Goal: Transaction & Acquisition: Download file/media

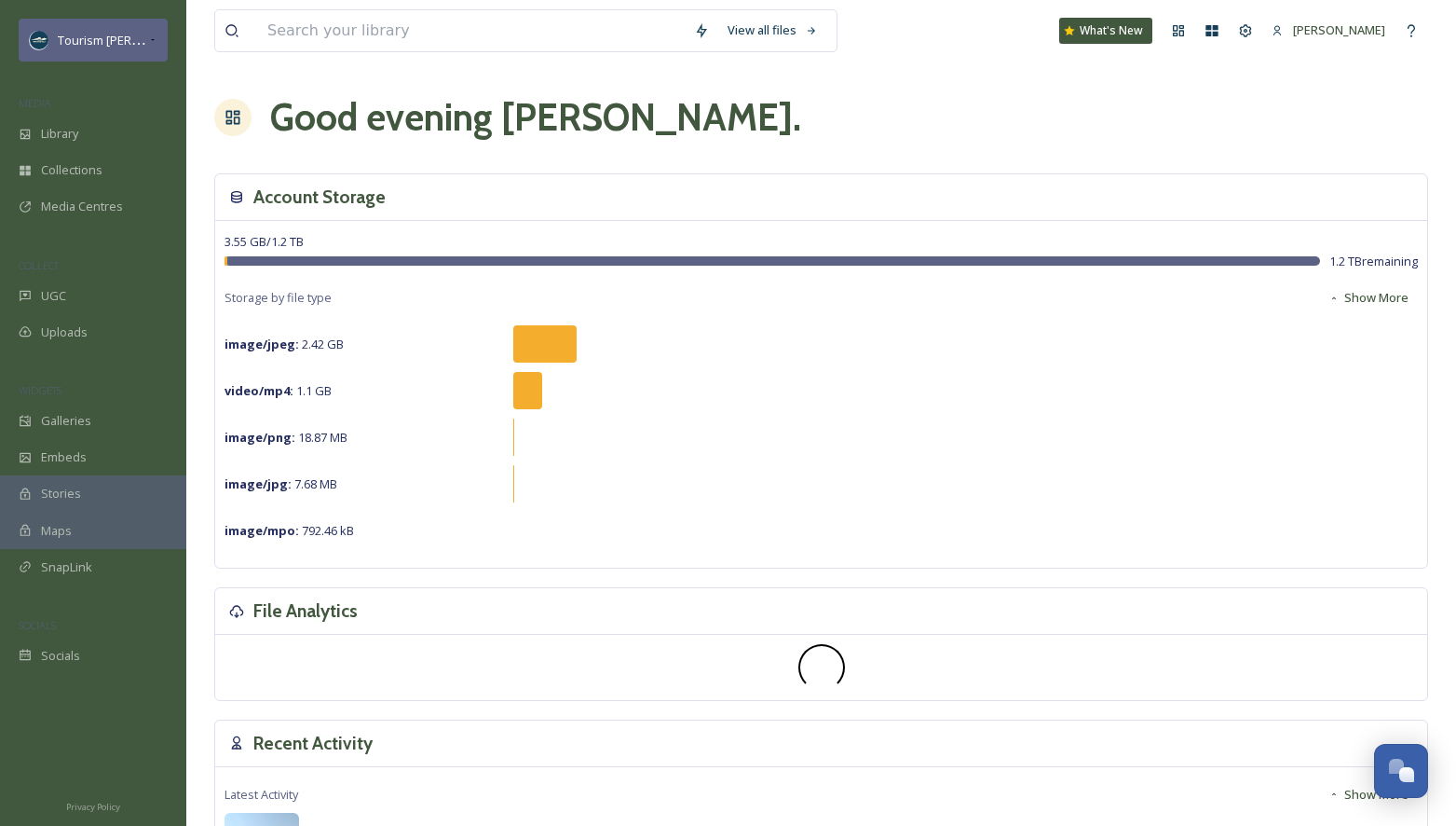
click at [140, 39] on span "Tourism [PERSON_NAME]" at bounding box center [128, 40] width 141 height 18
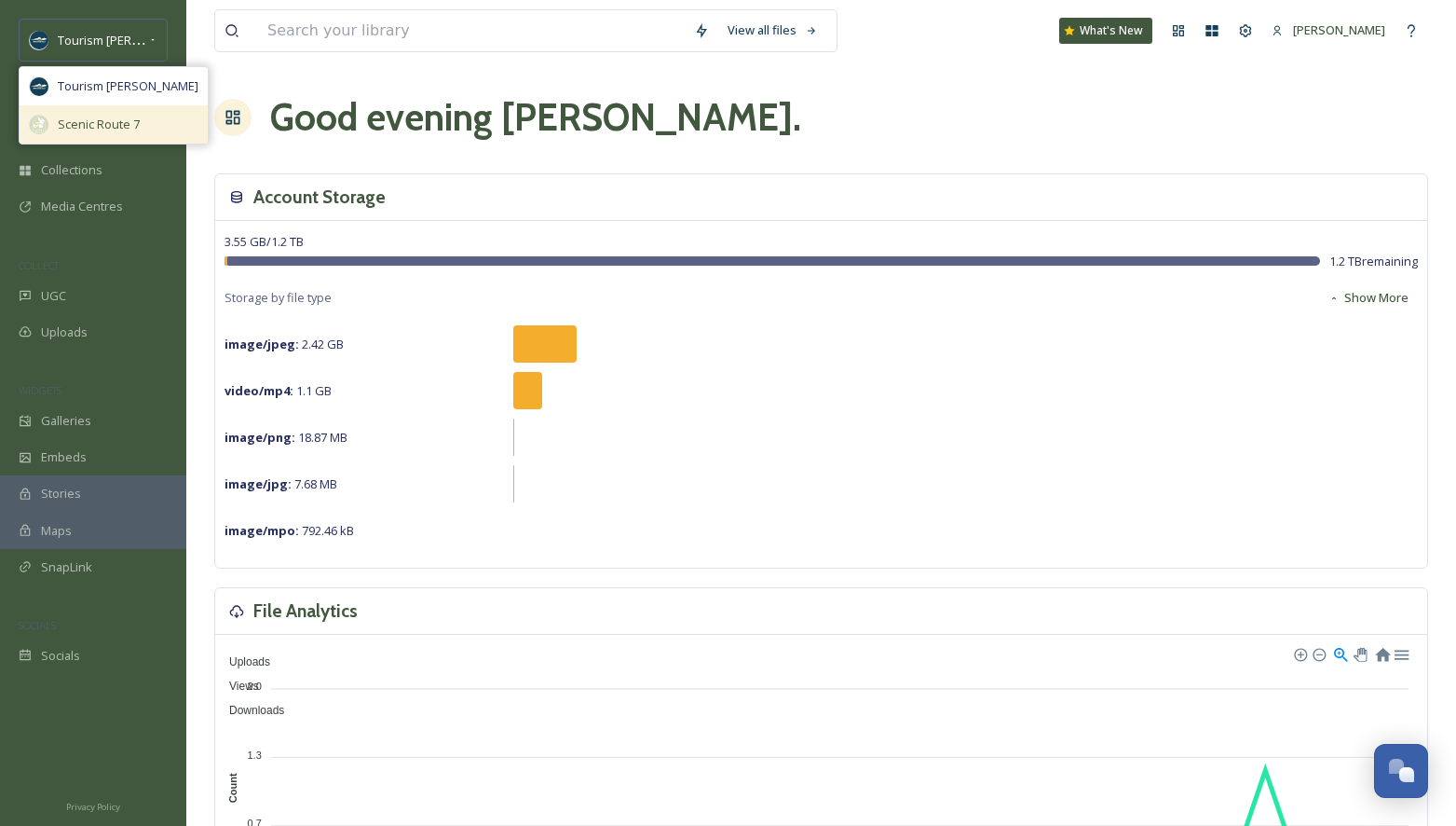
click at [121, 111] on div "Scenic Route 7" at bounding box center [114, 124] width 188 height 39
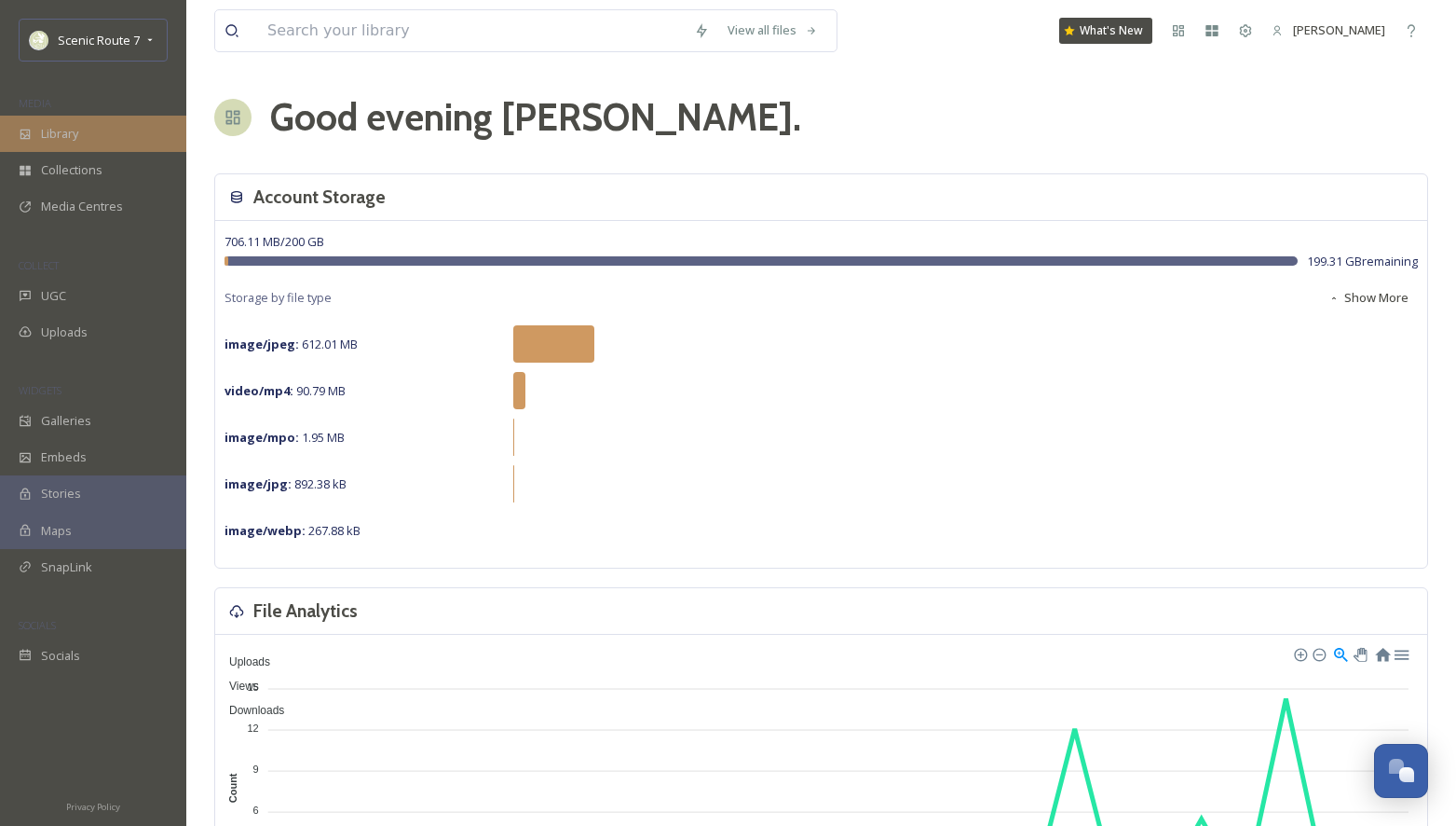
click at [63, 133] on span "Library" at bounding box center [60, 134] width 38 height 18
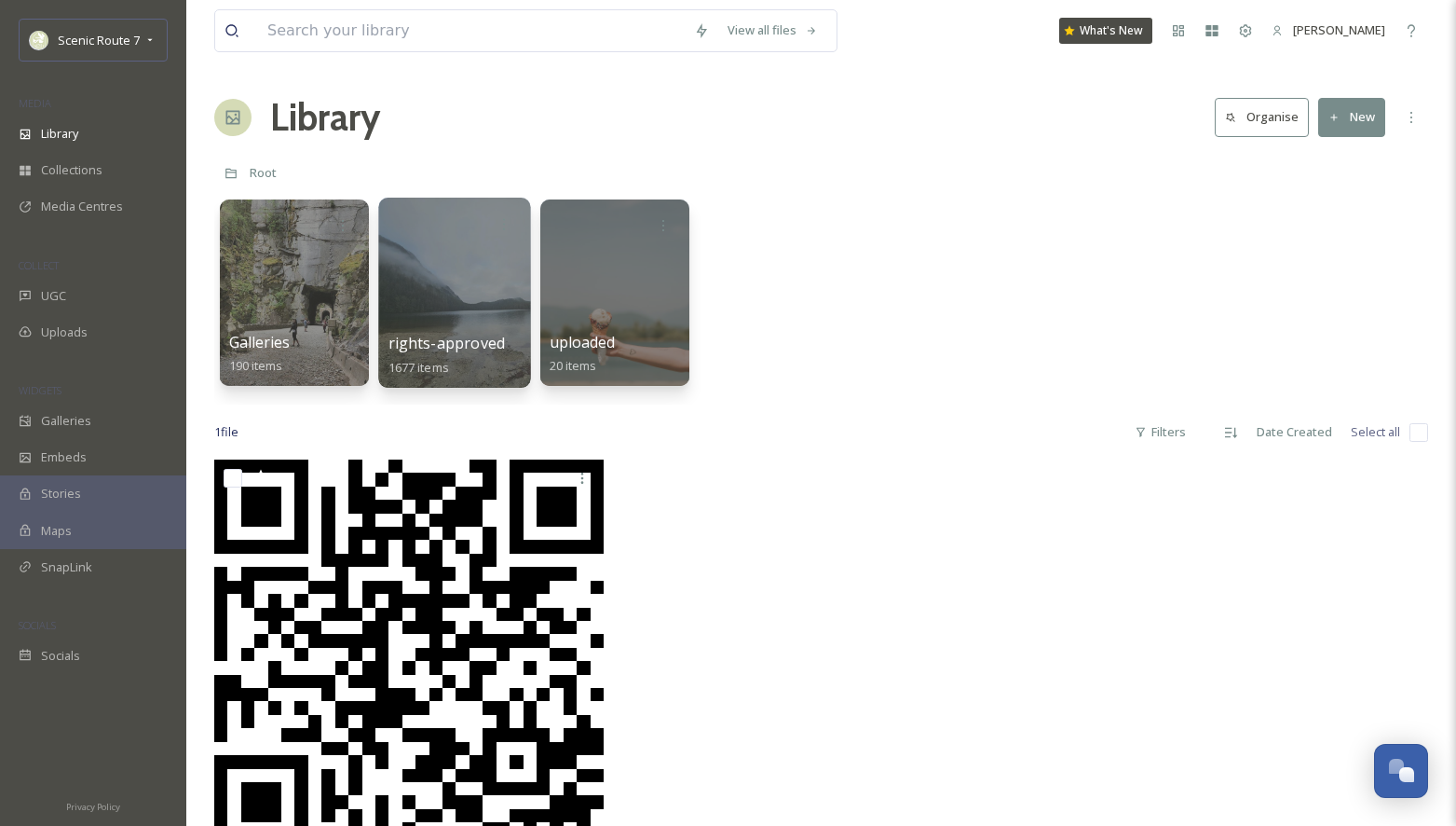
click at [435, 265] on div at bounding box center [453, 293] width 151 height 190
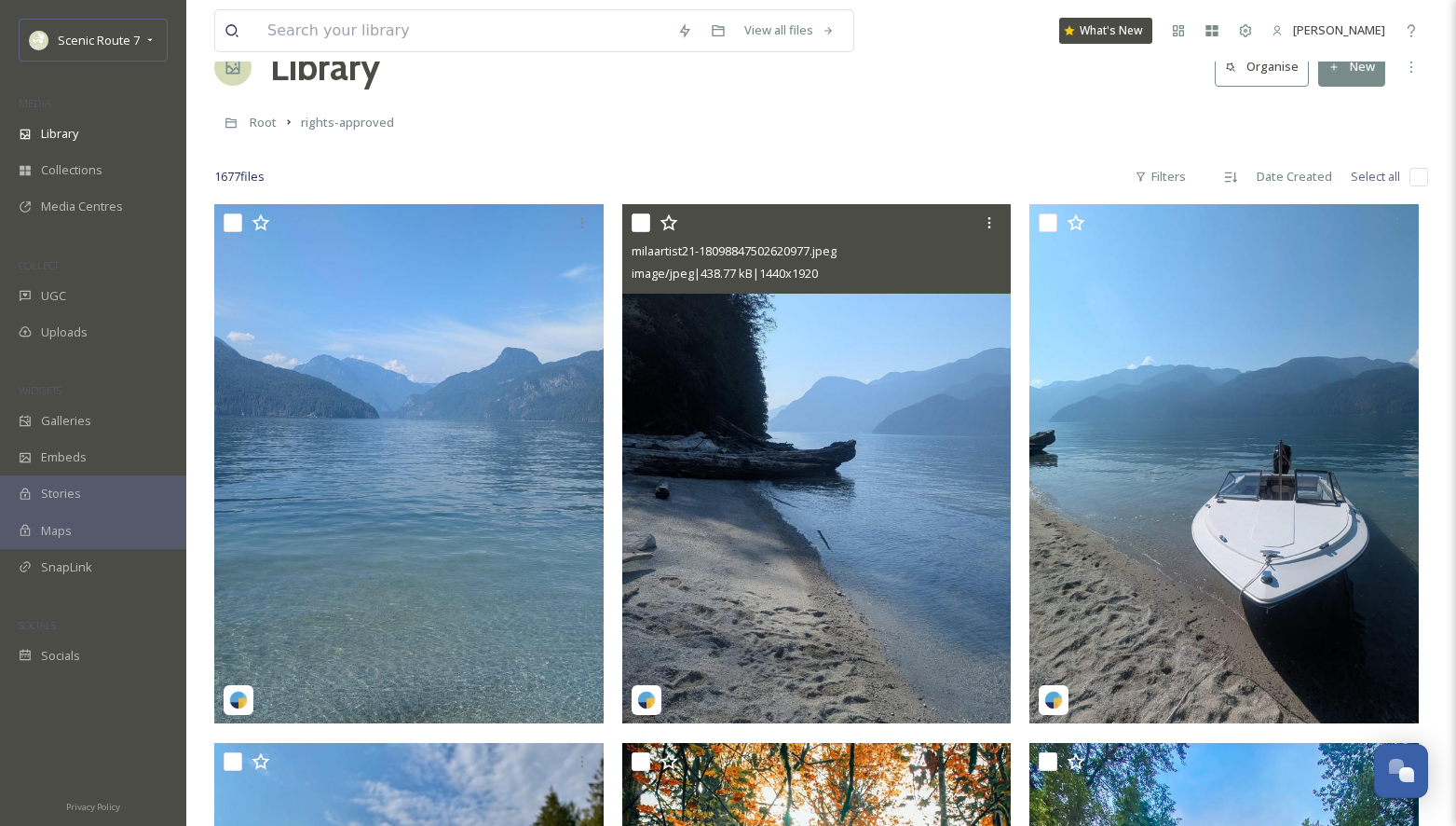
scroll to position [62, 0]
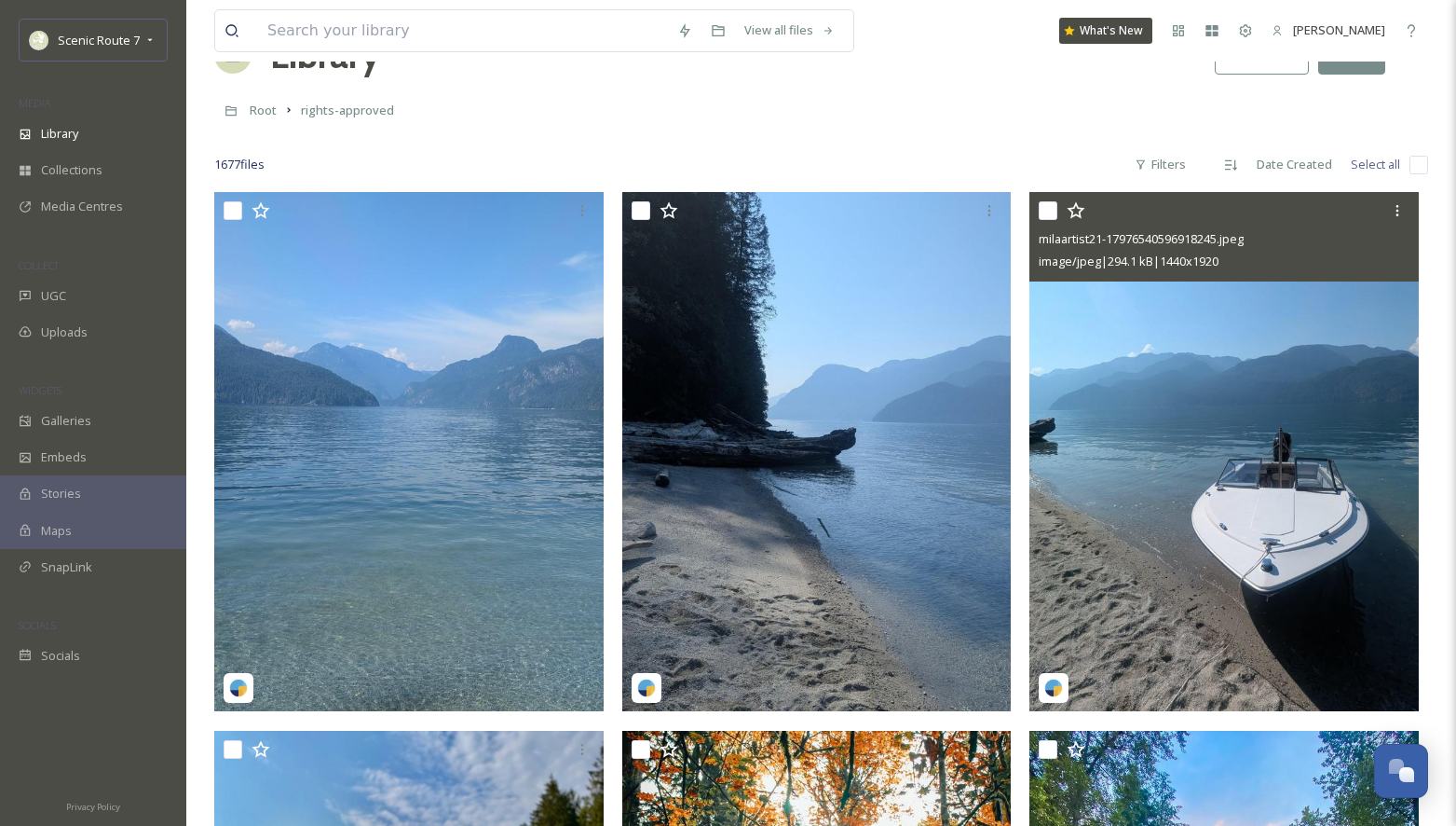
click at [1209, 616] on img at bounding box center [1224, 452] width 389 height 519
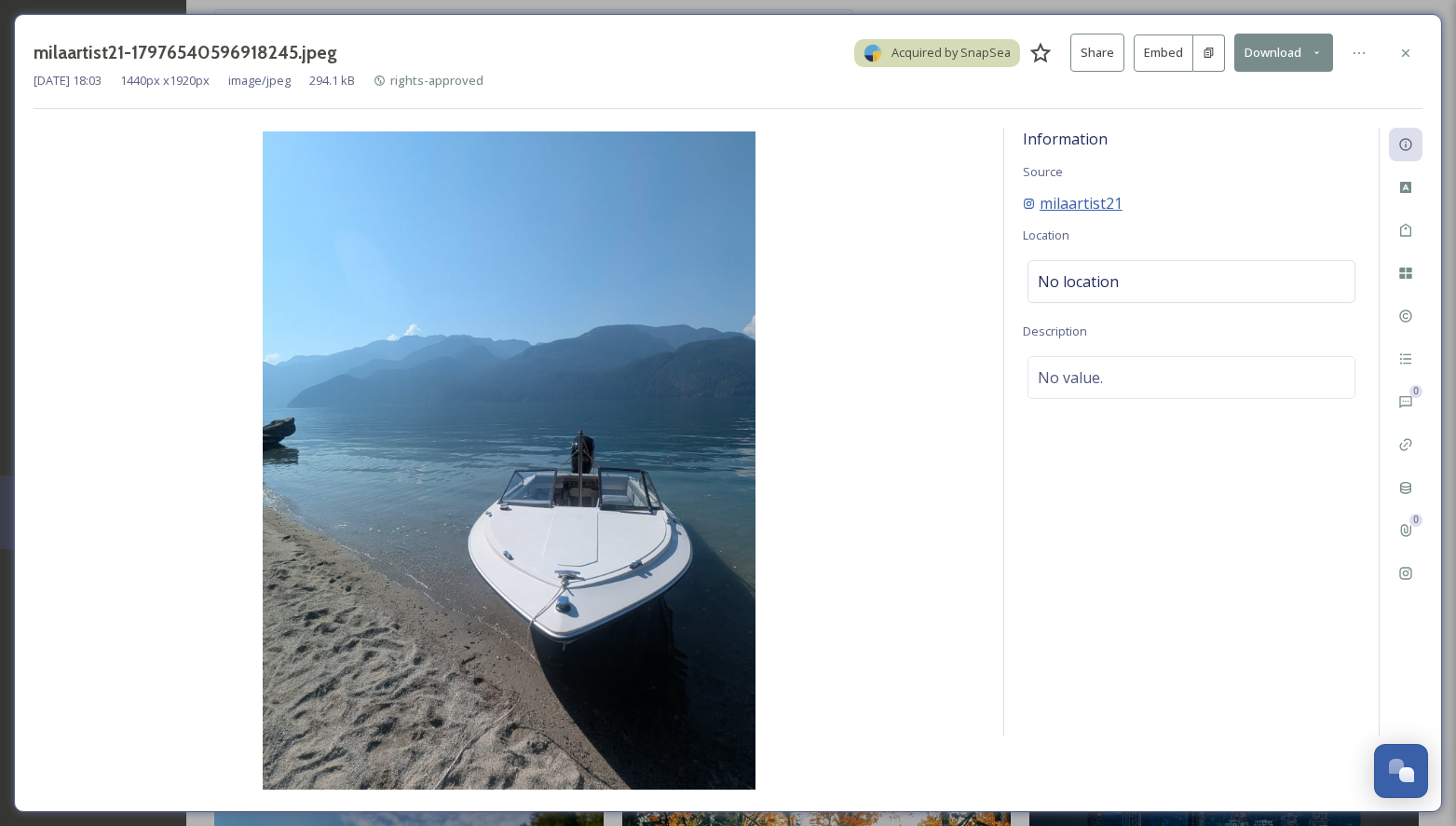
click at [1091, 197] on span "milaartist21" at bounding box center [1081, 203] width 83 height 23
click at [1417, 54] on div at bounding box center [1406, 54] width 34 height 34
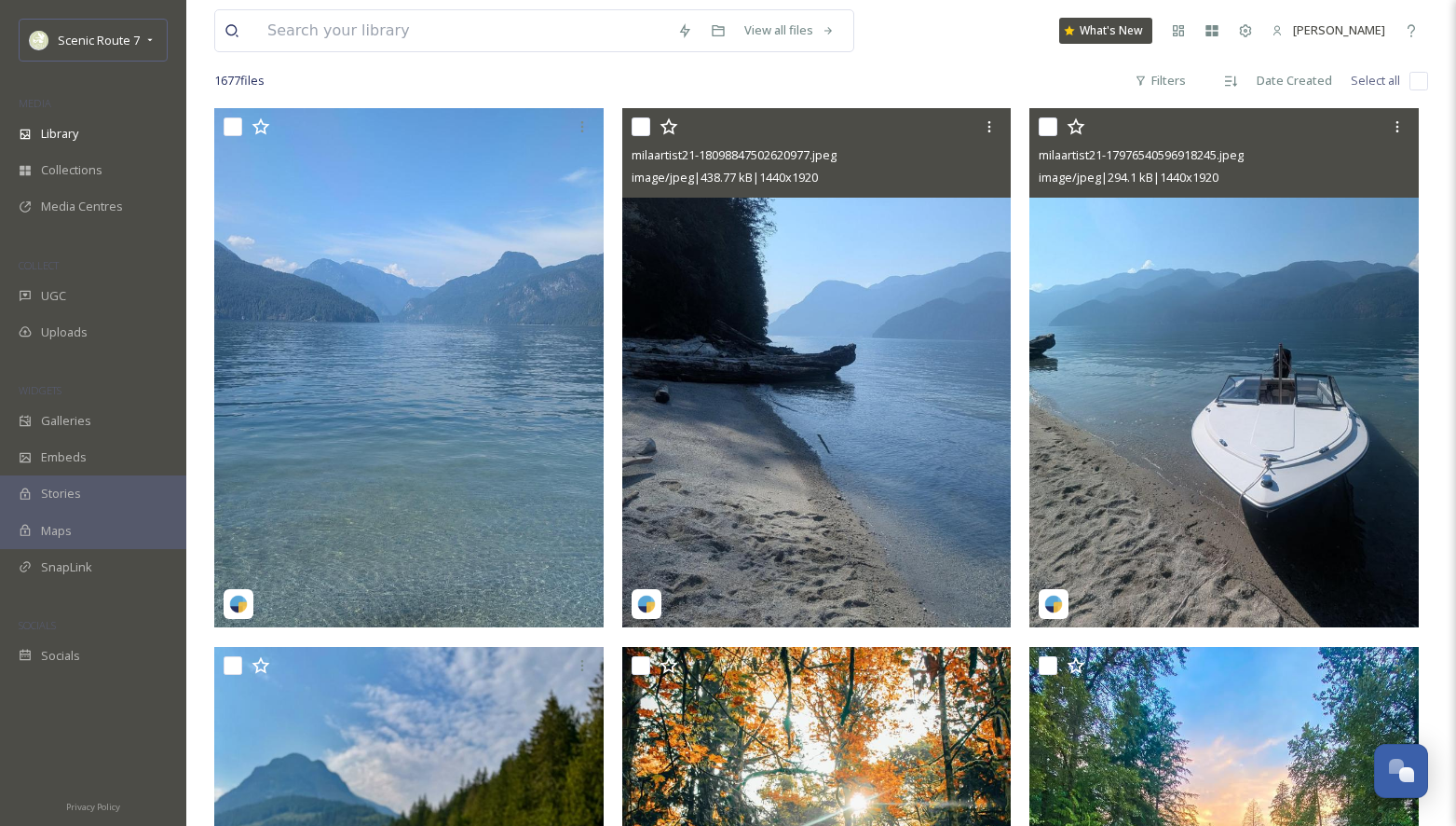
scroll to position [138, 0]
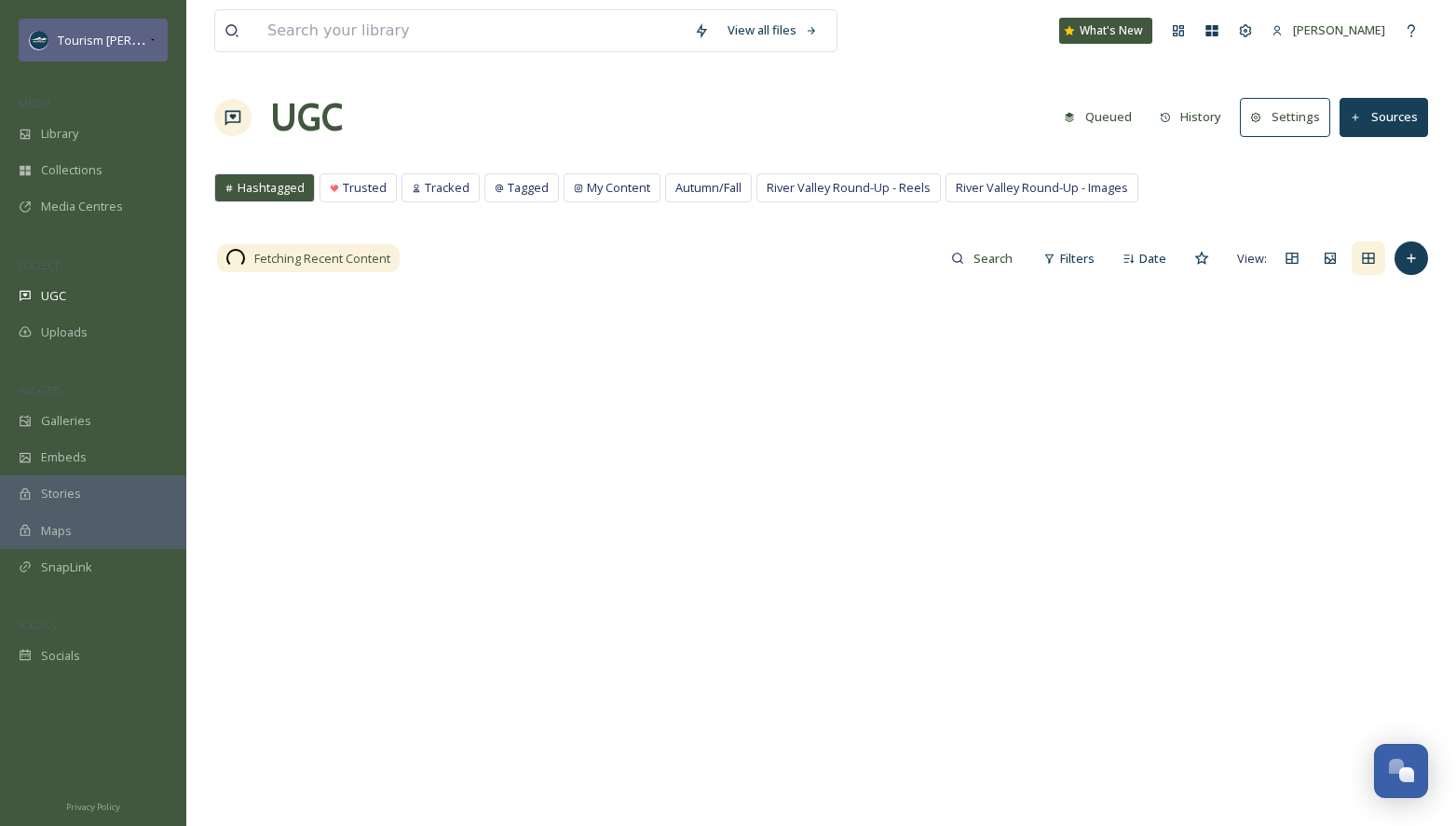
click at [142, 32] on span "Tourism [PERSON_NAME]" at bounding box center [128, 40] width 141 height 18
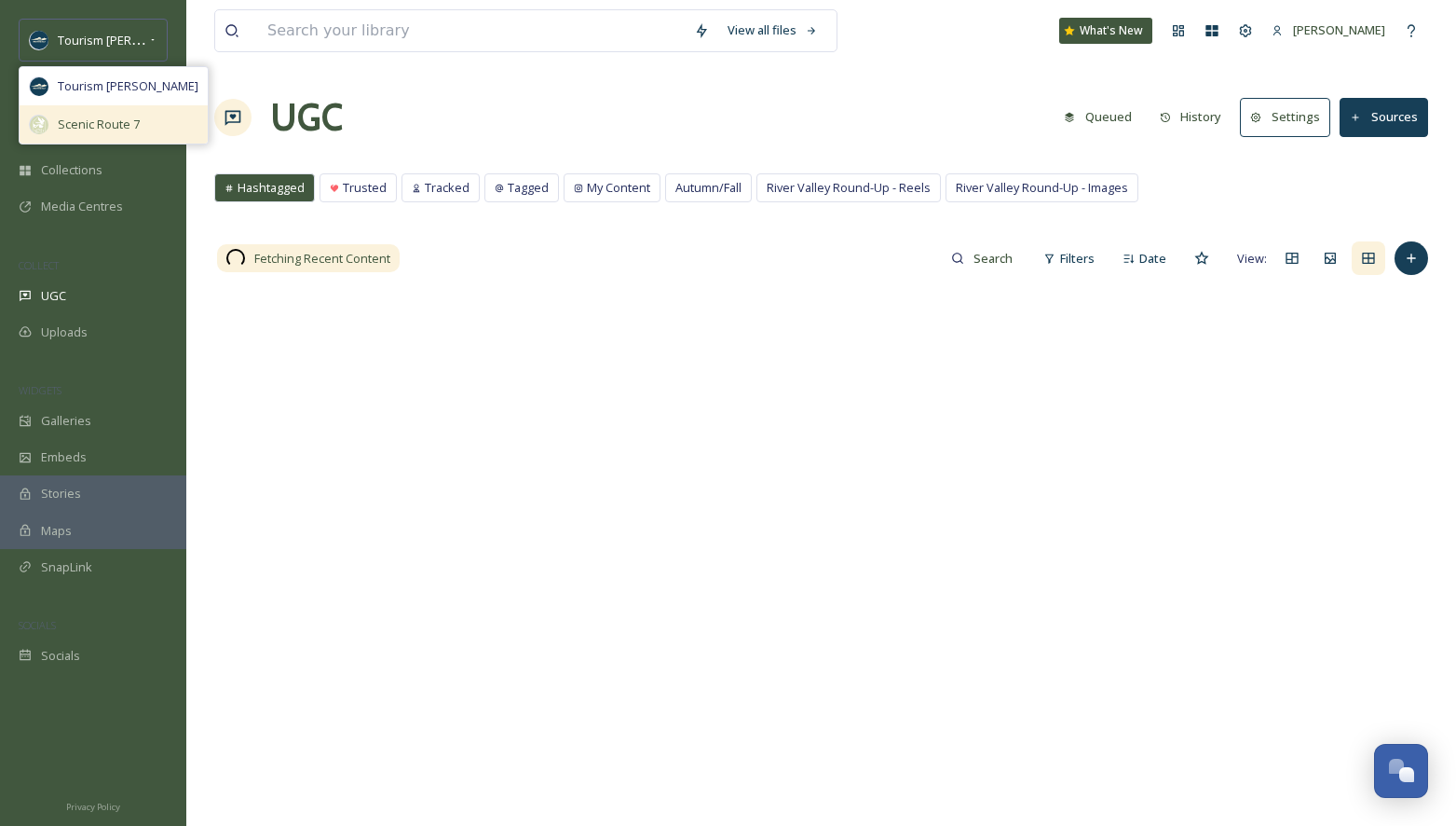
click at [111, 119] on span "Scenic Route 7" at bounding box center [98, 124] width 82 height 18
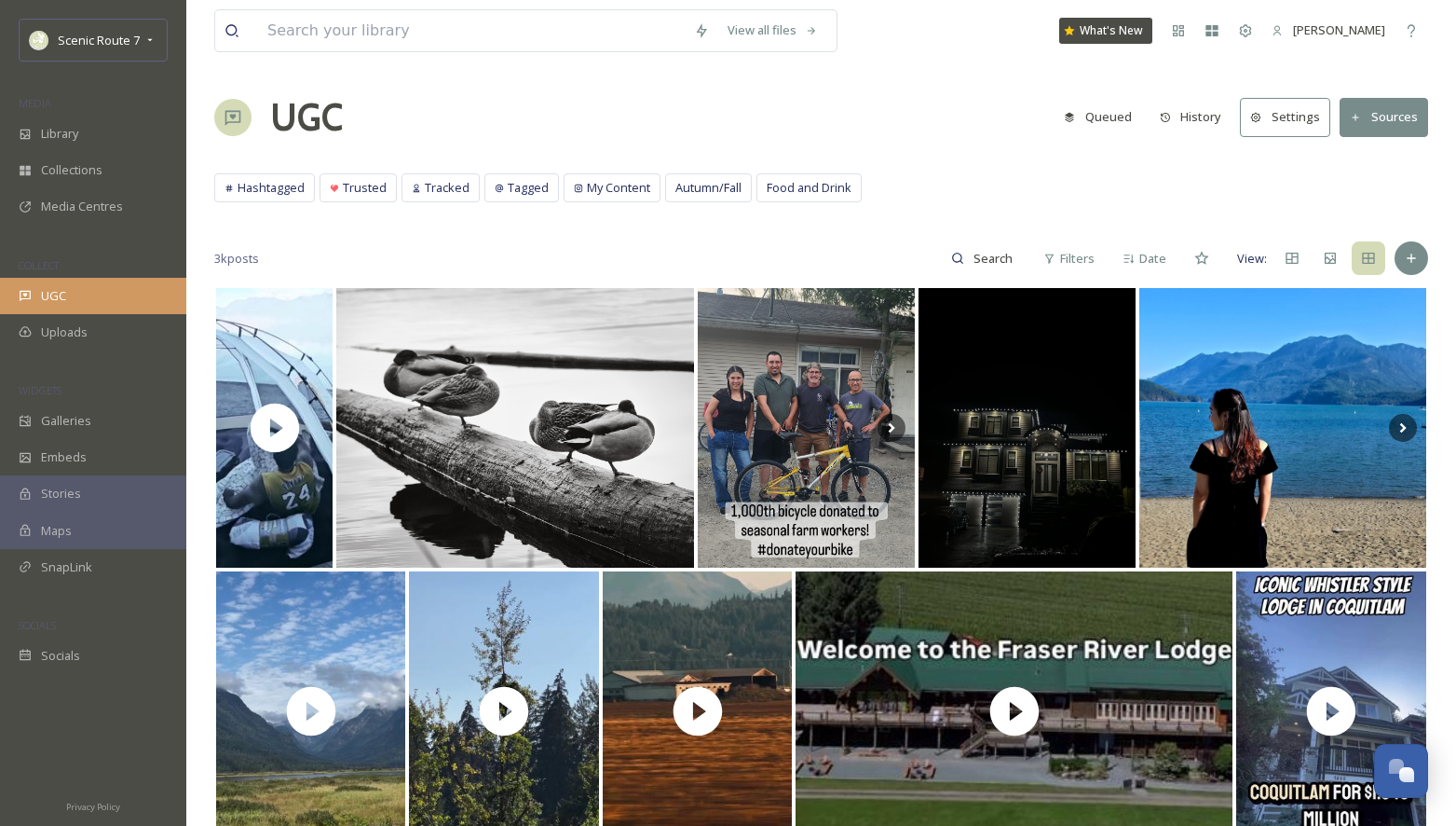
click at [64, 291] on span "UGC" at bounding box center [54, 295] width 25 height 18
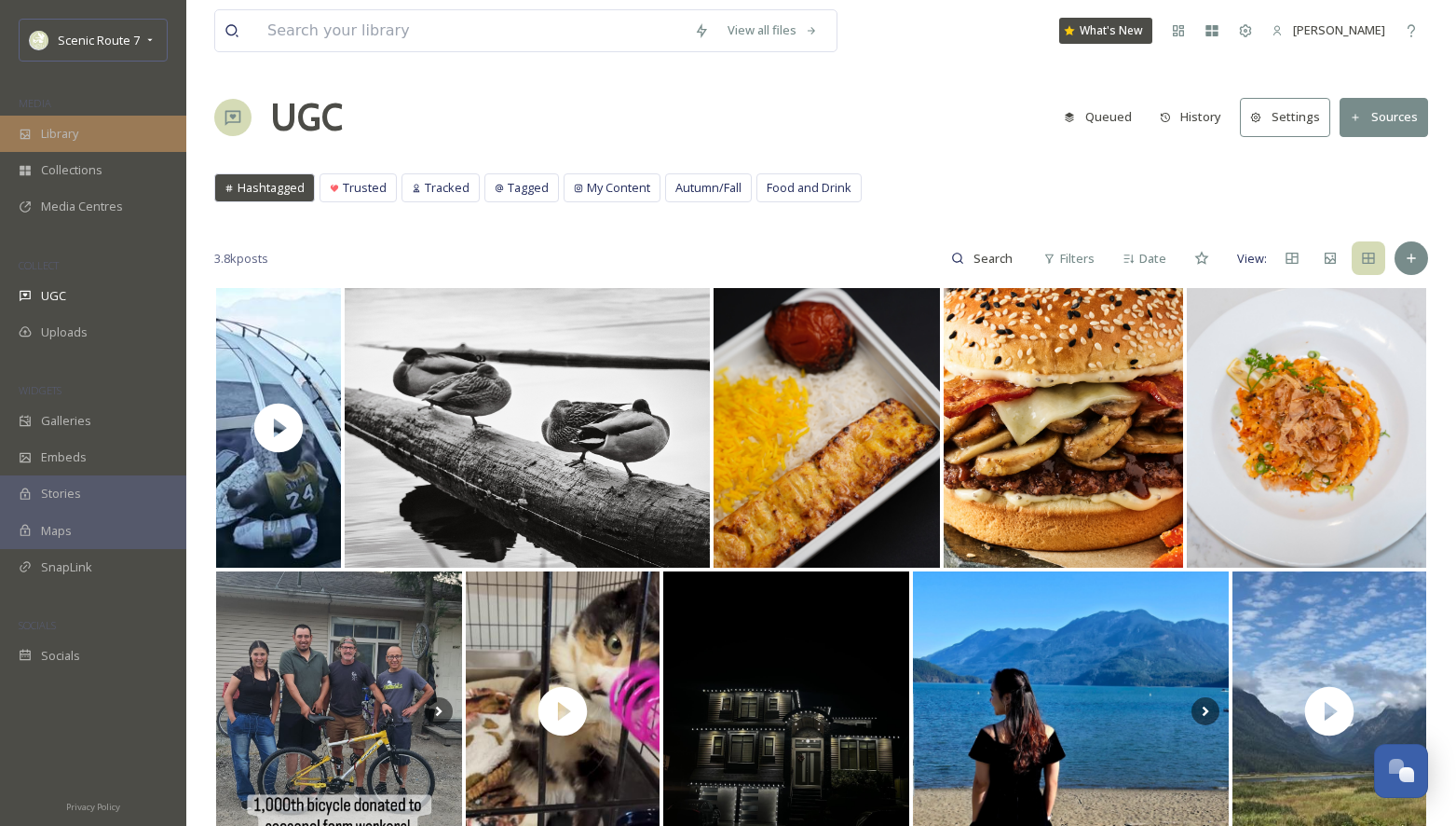
click at [80, 135] on div "Library" at bounding box center [93, 134] width 186 height 37
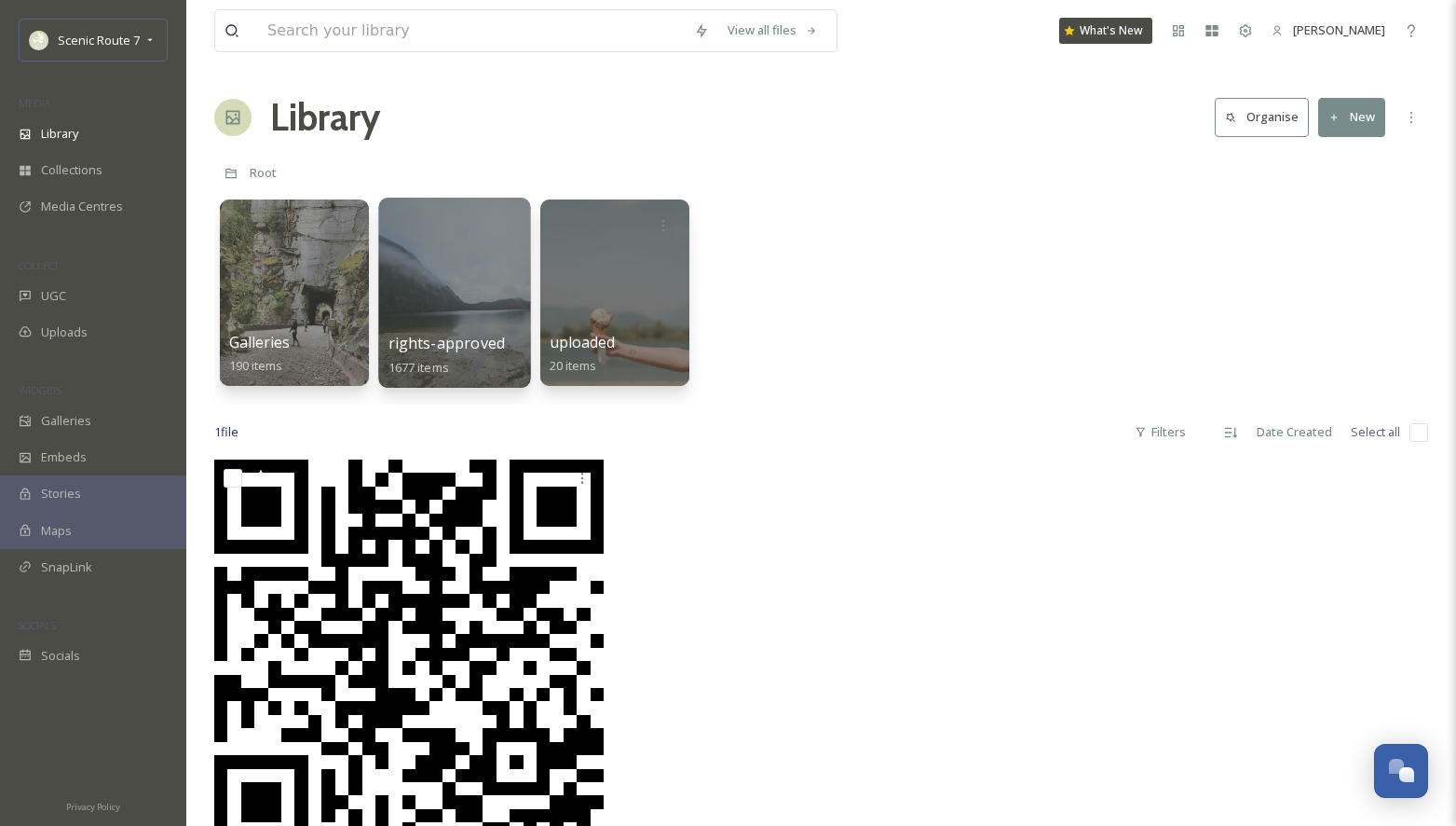
click at [435, 310] on div at bounding box center [453, 293] width 151 height 190
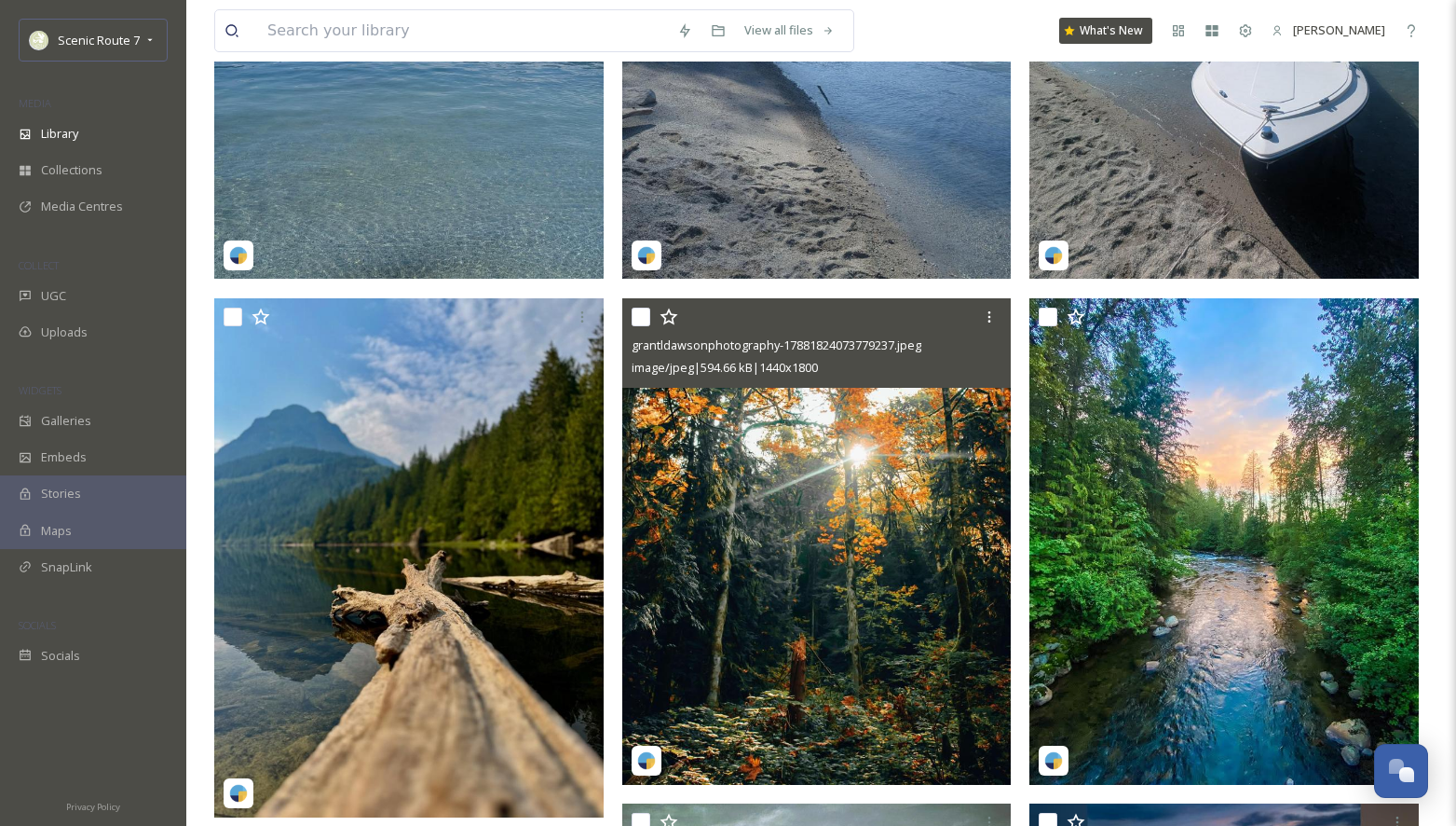
scroll to position [517, 0]
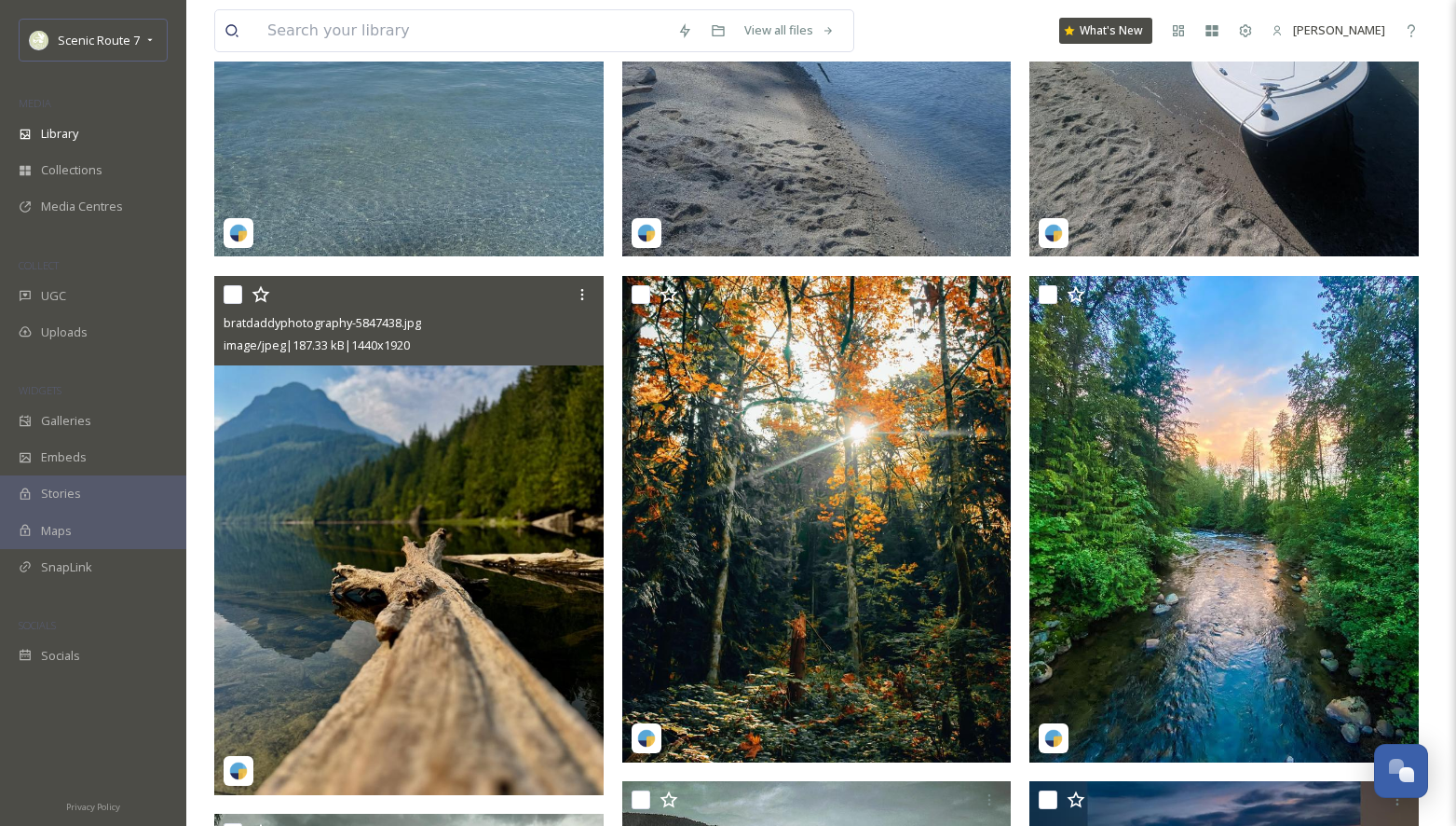
click at [435, 530] on img at bounding box center [409, 535] width 389 height 519
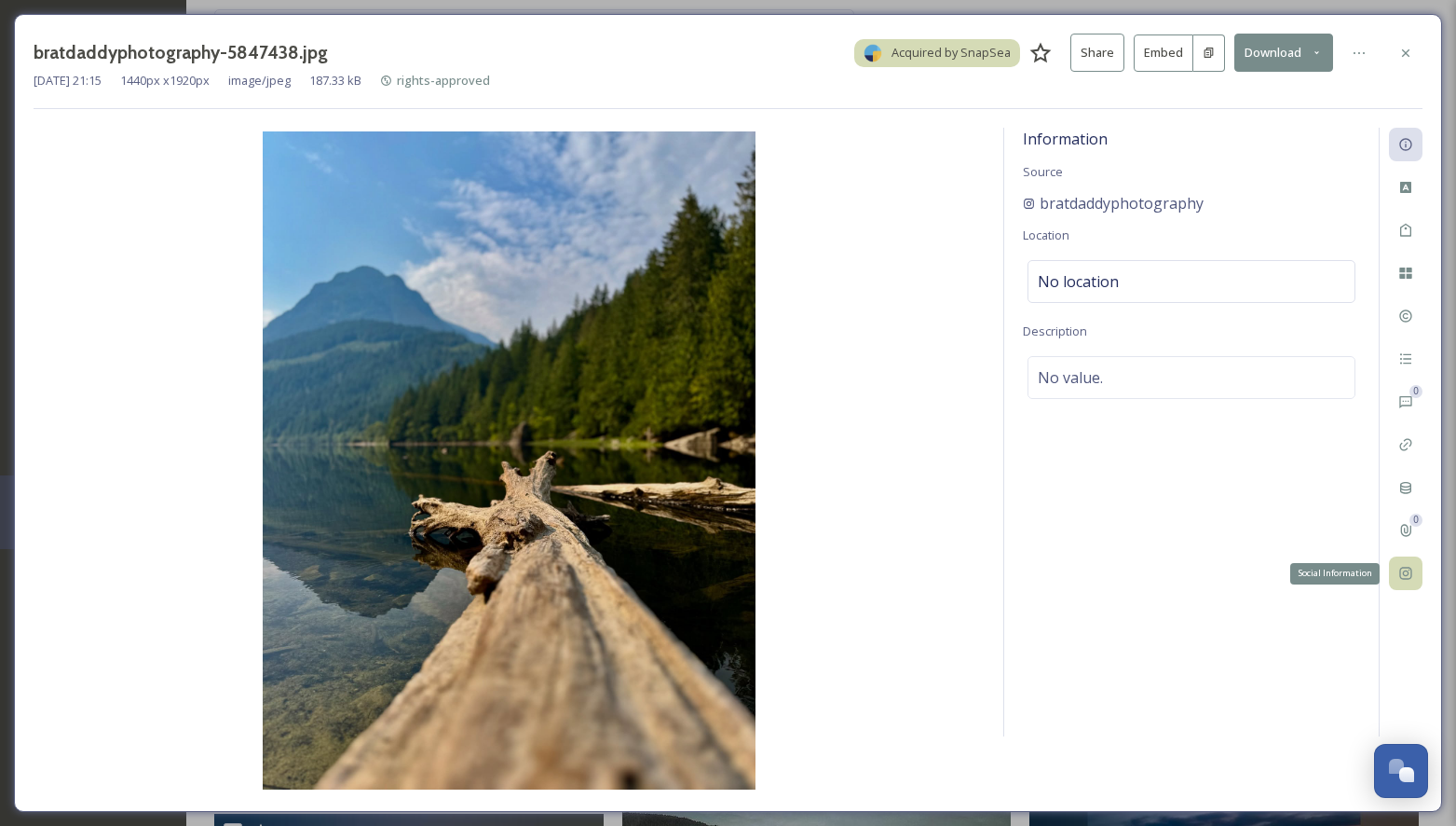
click at [1412, 567] on icon at bounding box center [1406, 573] width 15 height 15
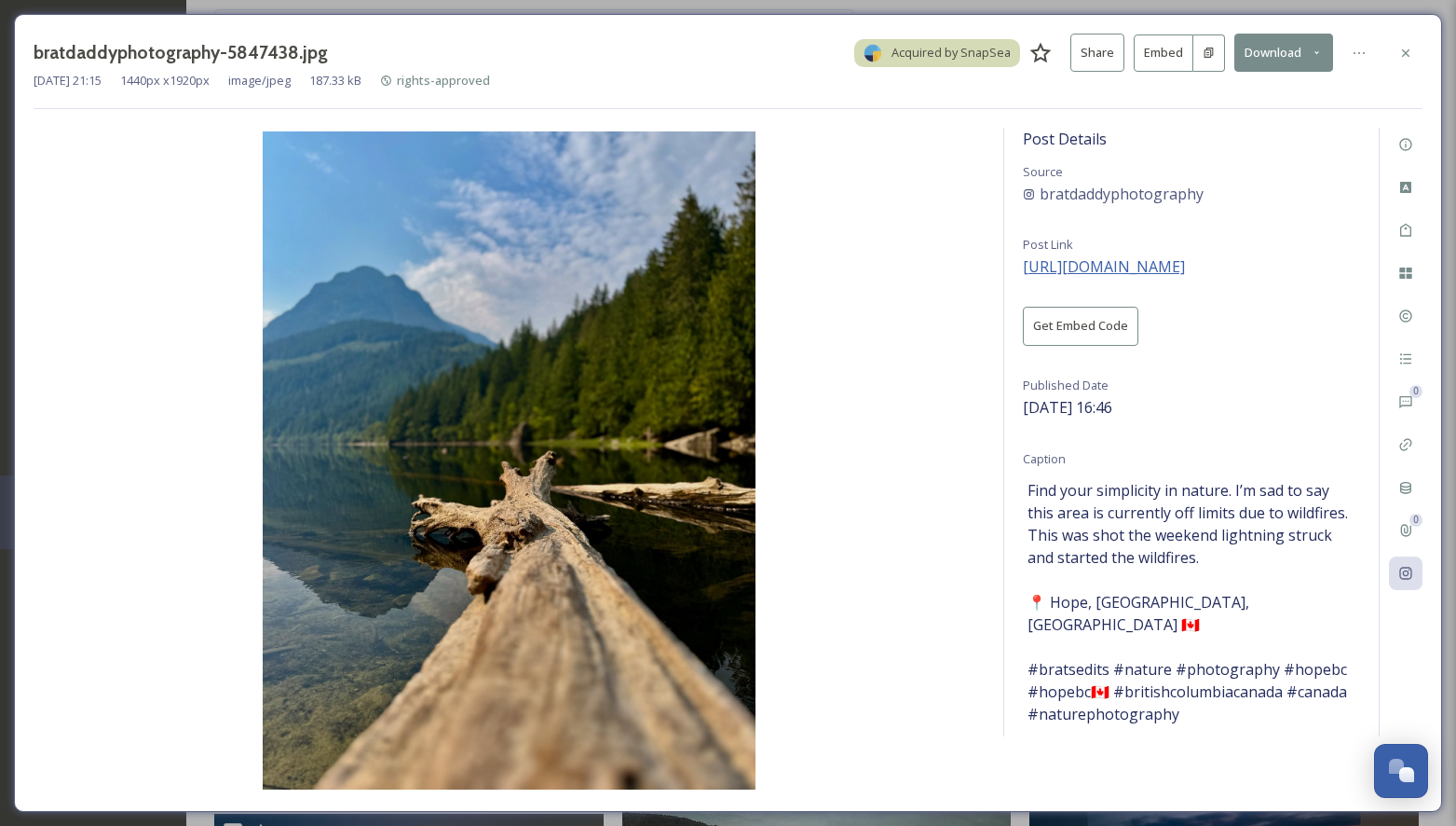
click at [1157, 264] on span "[URL][DOMAIN_NAME]" at bounding box center [1104, 266] width 162 height 21
click at [1411, 55] on icon at bounding box center [1406, 54] width 15 height 15
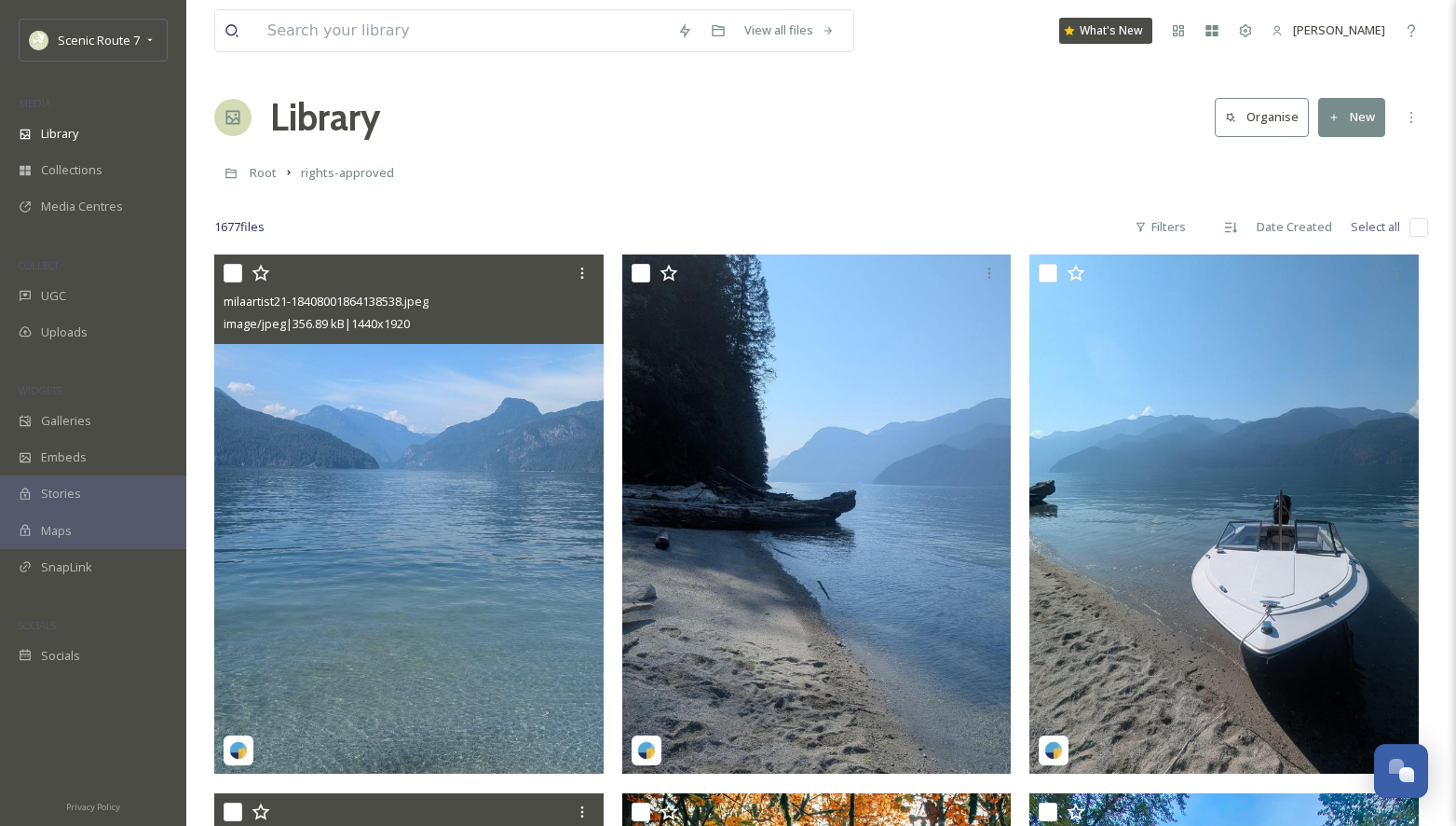
click at [457, 547] on img at bounding box center [409, 514] width 389 height 519
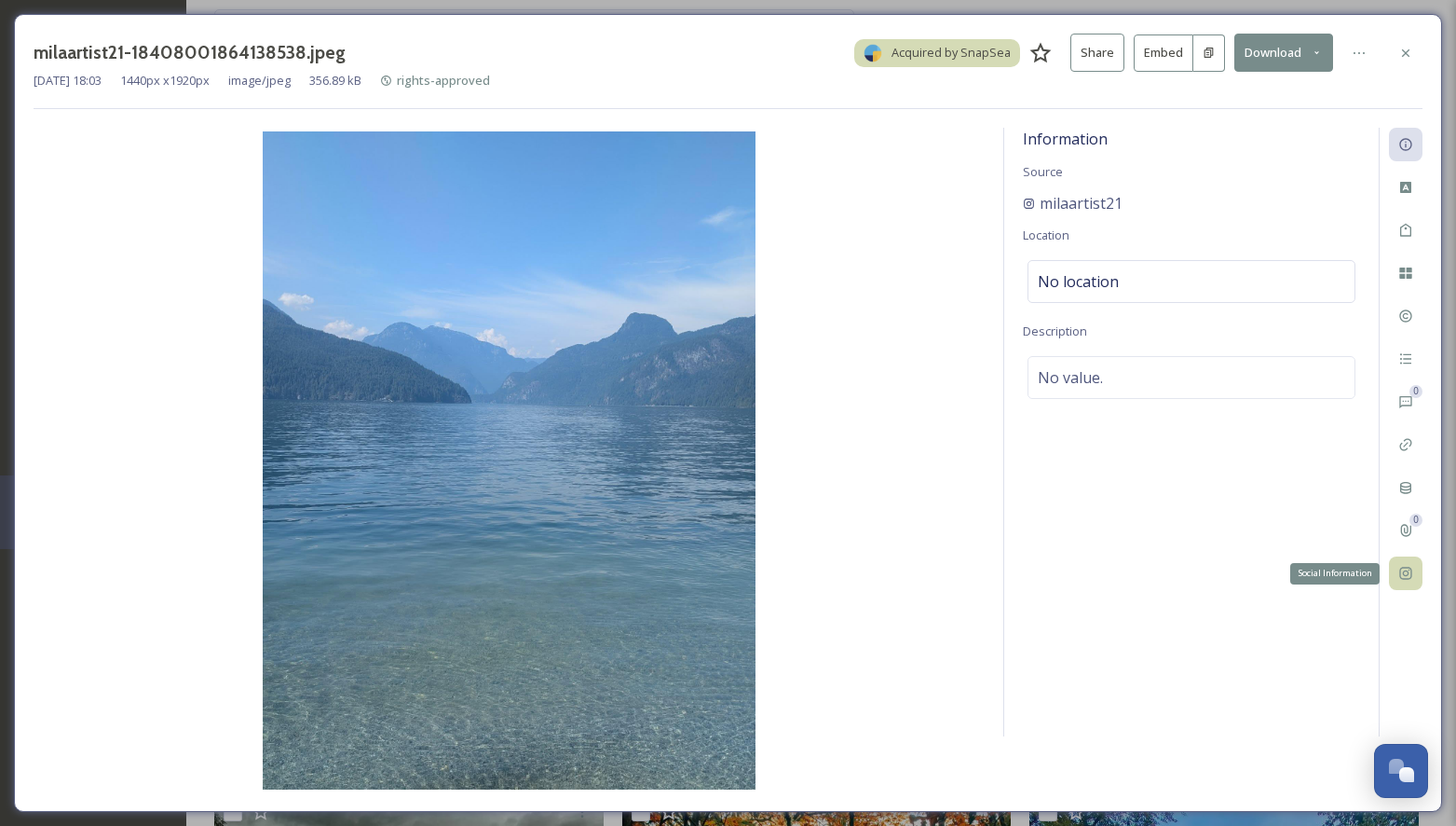
click at [1403, 580] on div "Social Information" at bounding box center [1406, 573] width 34 height 34
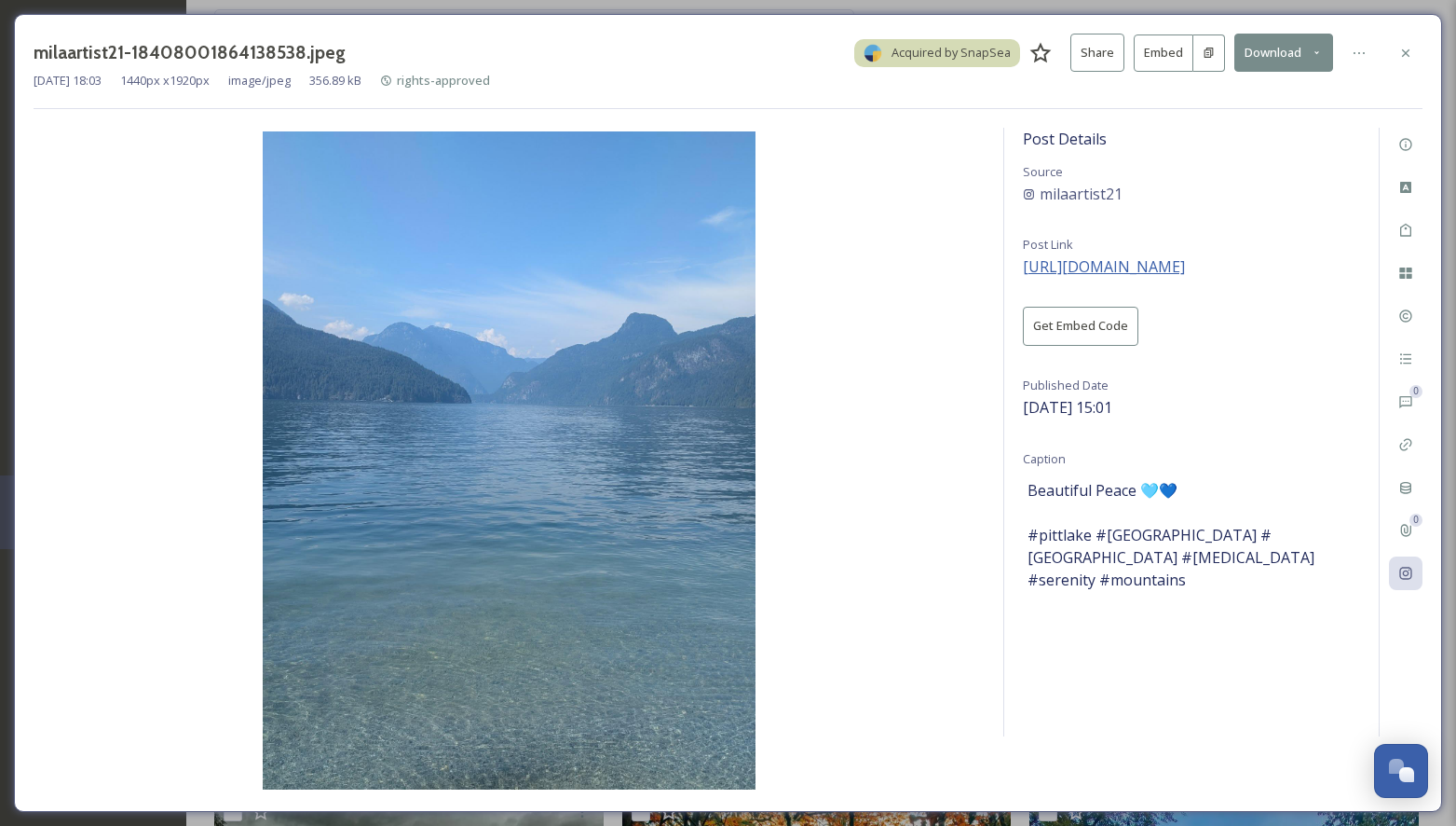
click at [1142, 265] on span "[URL][DOMAIN_NAME]" at bounding box center [1104, 266] width 162 height 21
click at [1400, 47] on icon at bounding box center [1406, 54] width 15 height 15
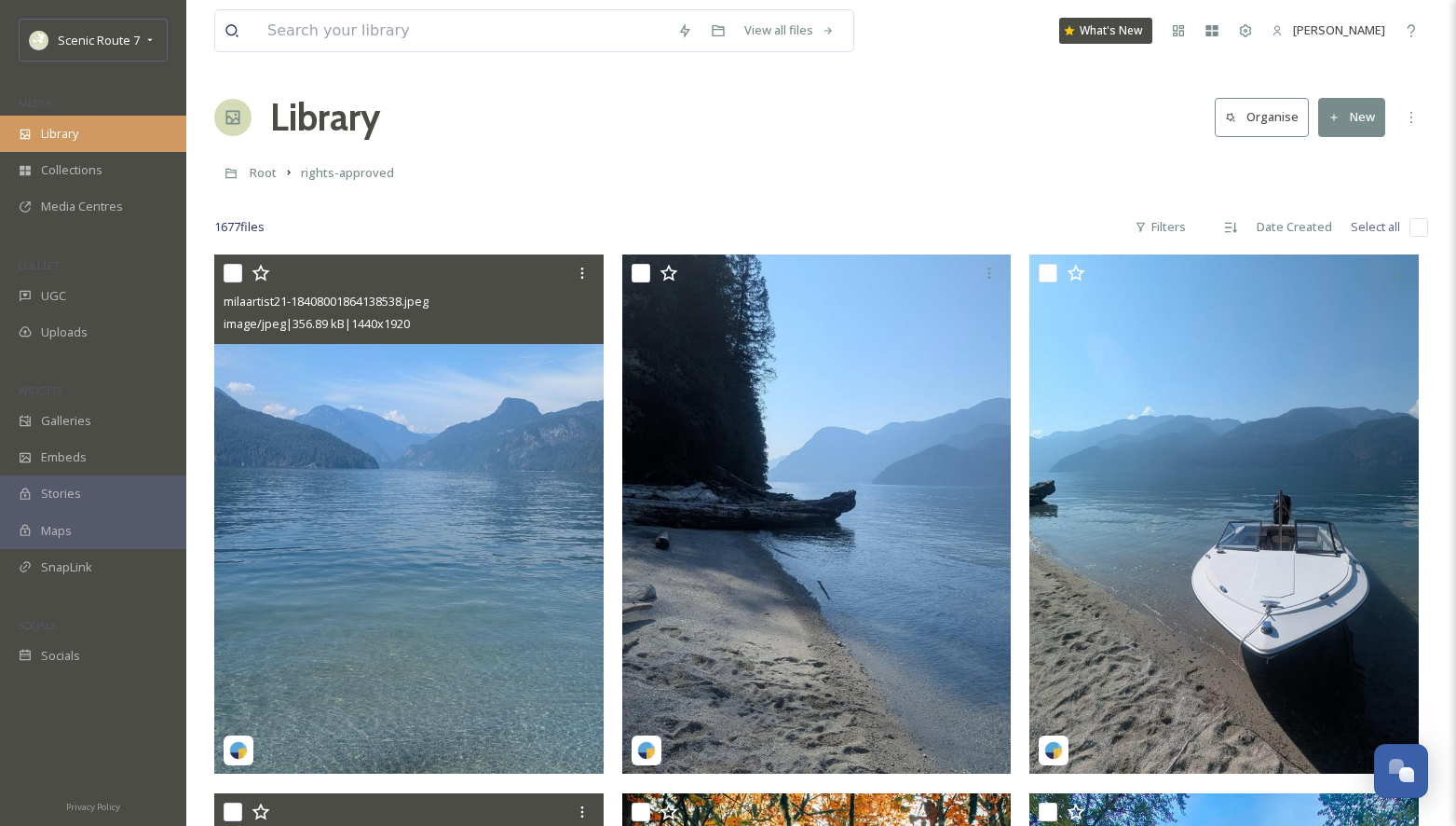
click at [77, 135] on span "Library" at bounding box center [60, 134] width 38 height 18
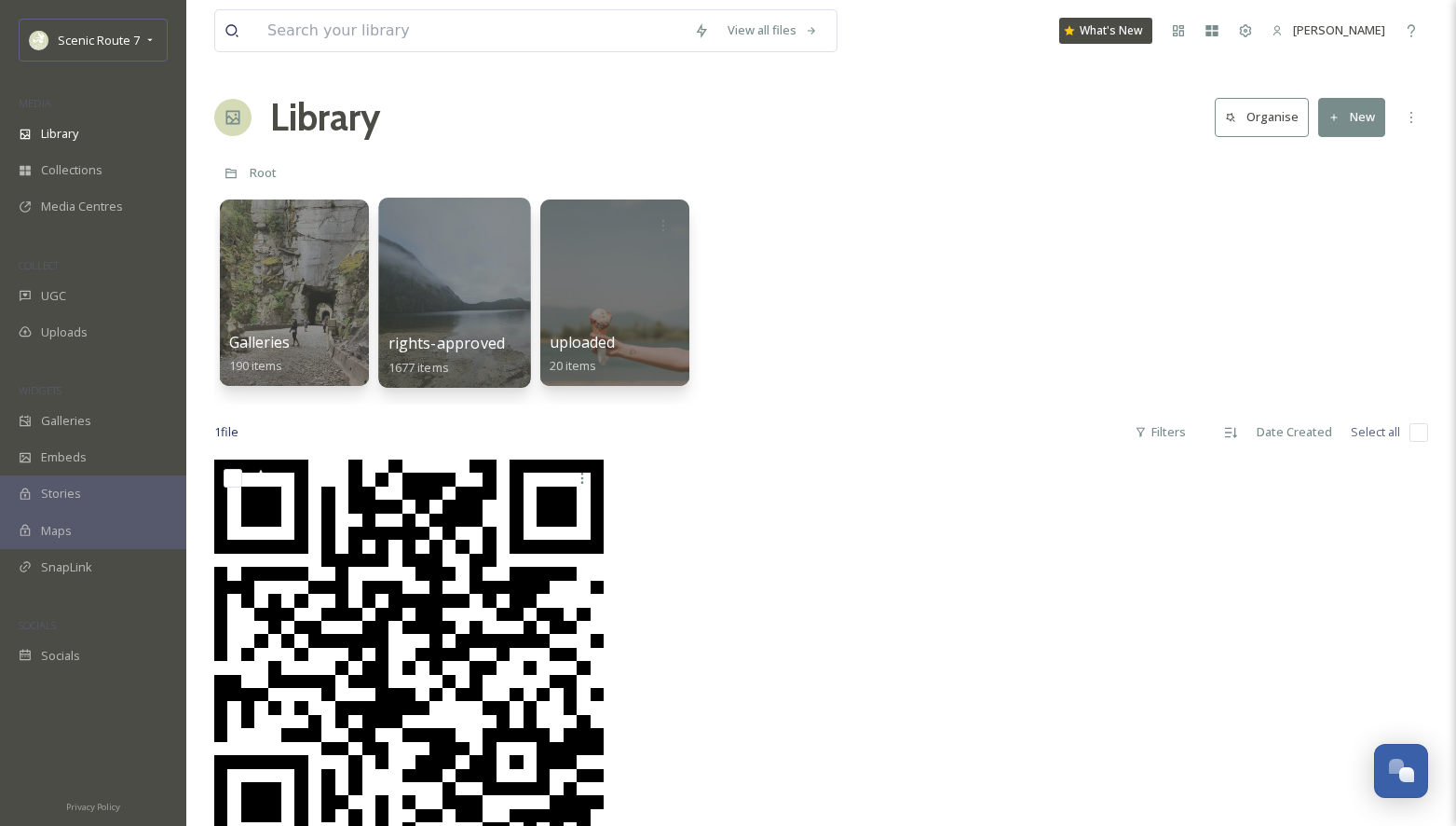
click at [465, 320] on div at bounding box center [453, 293] width 151 height 190
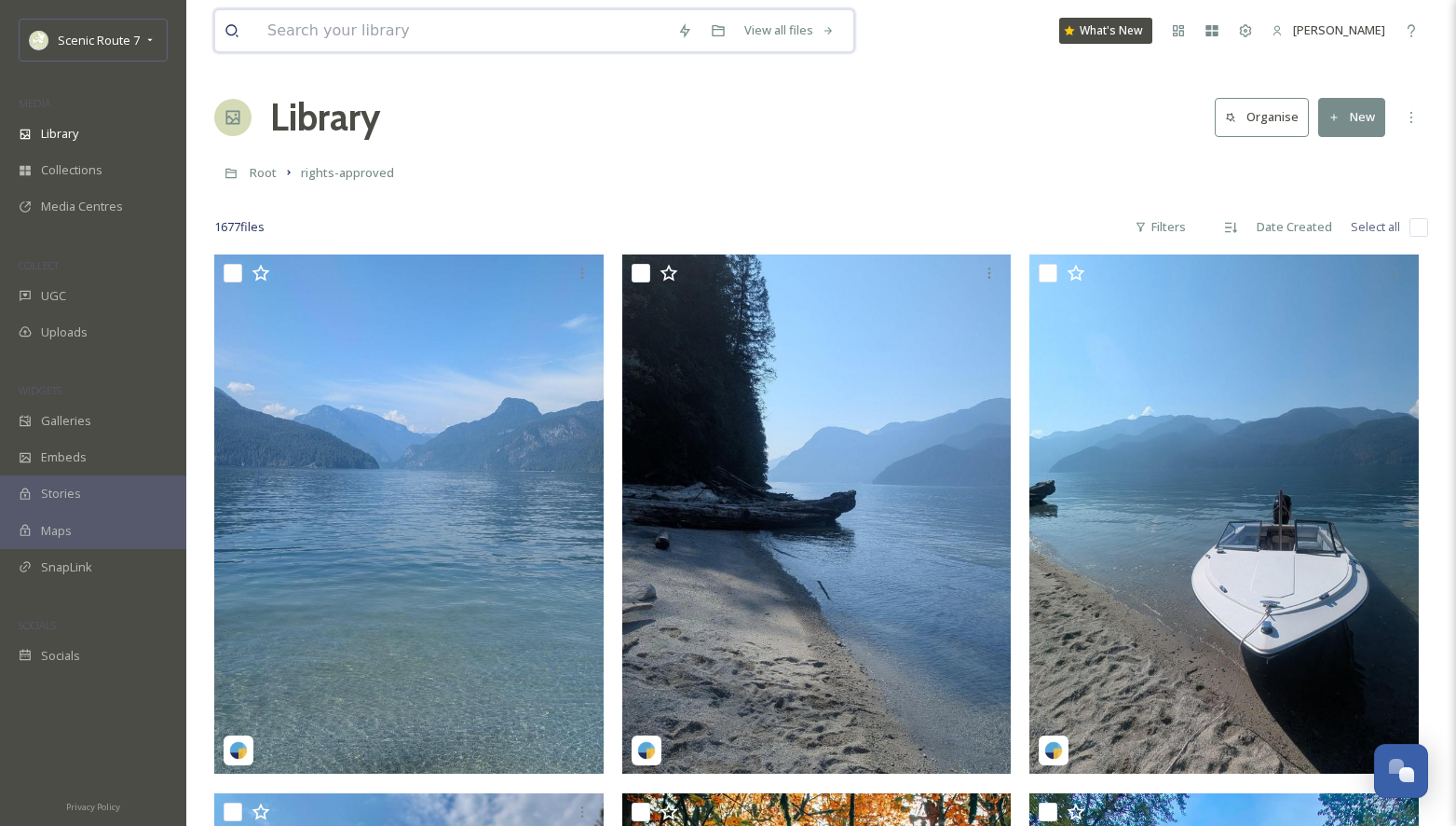
click at [371, 33] on input at bounding box center [463, 31] width 410 height 41
type input "river"
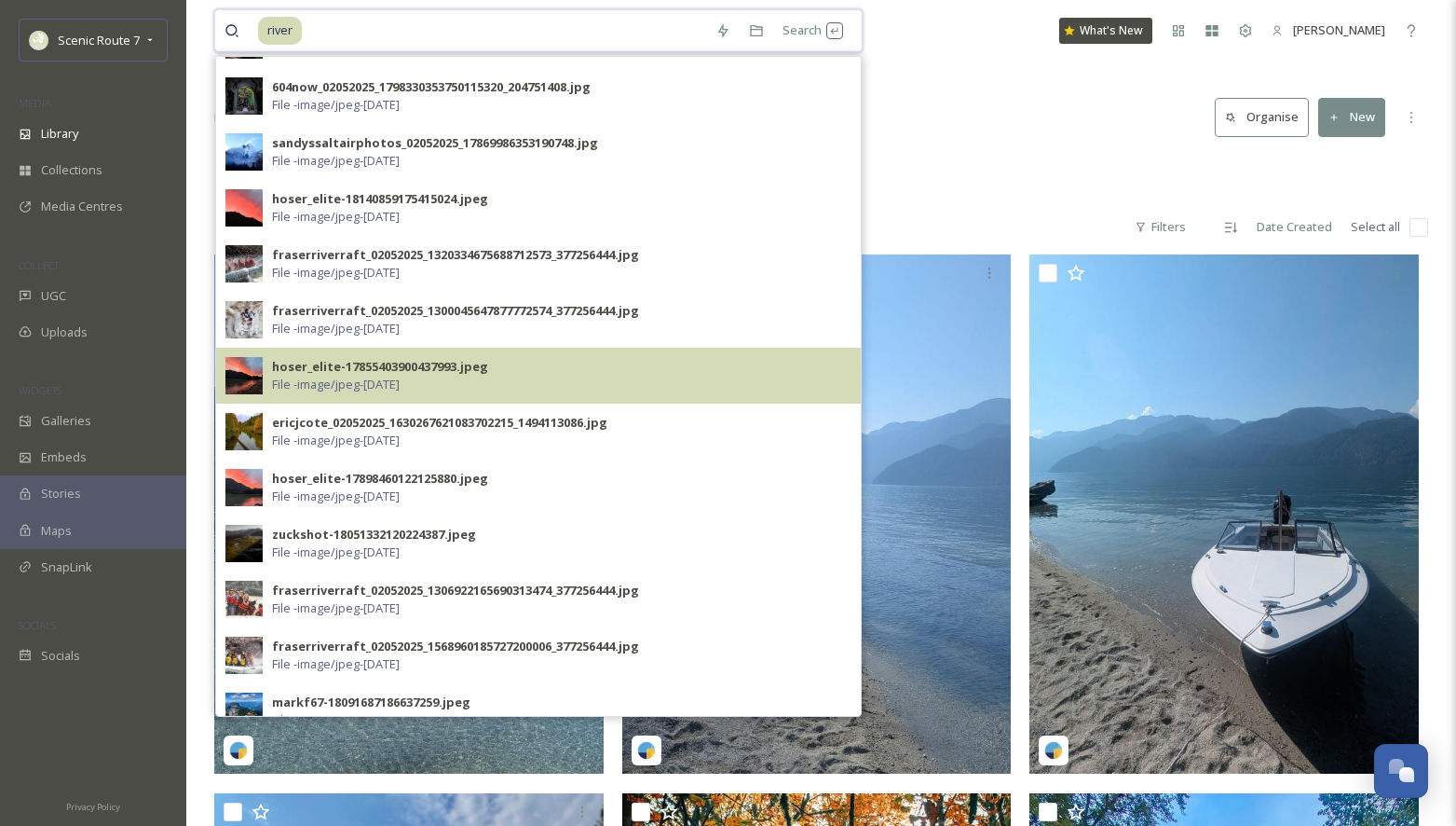
scroll to position [386, 0]
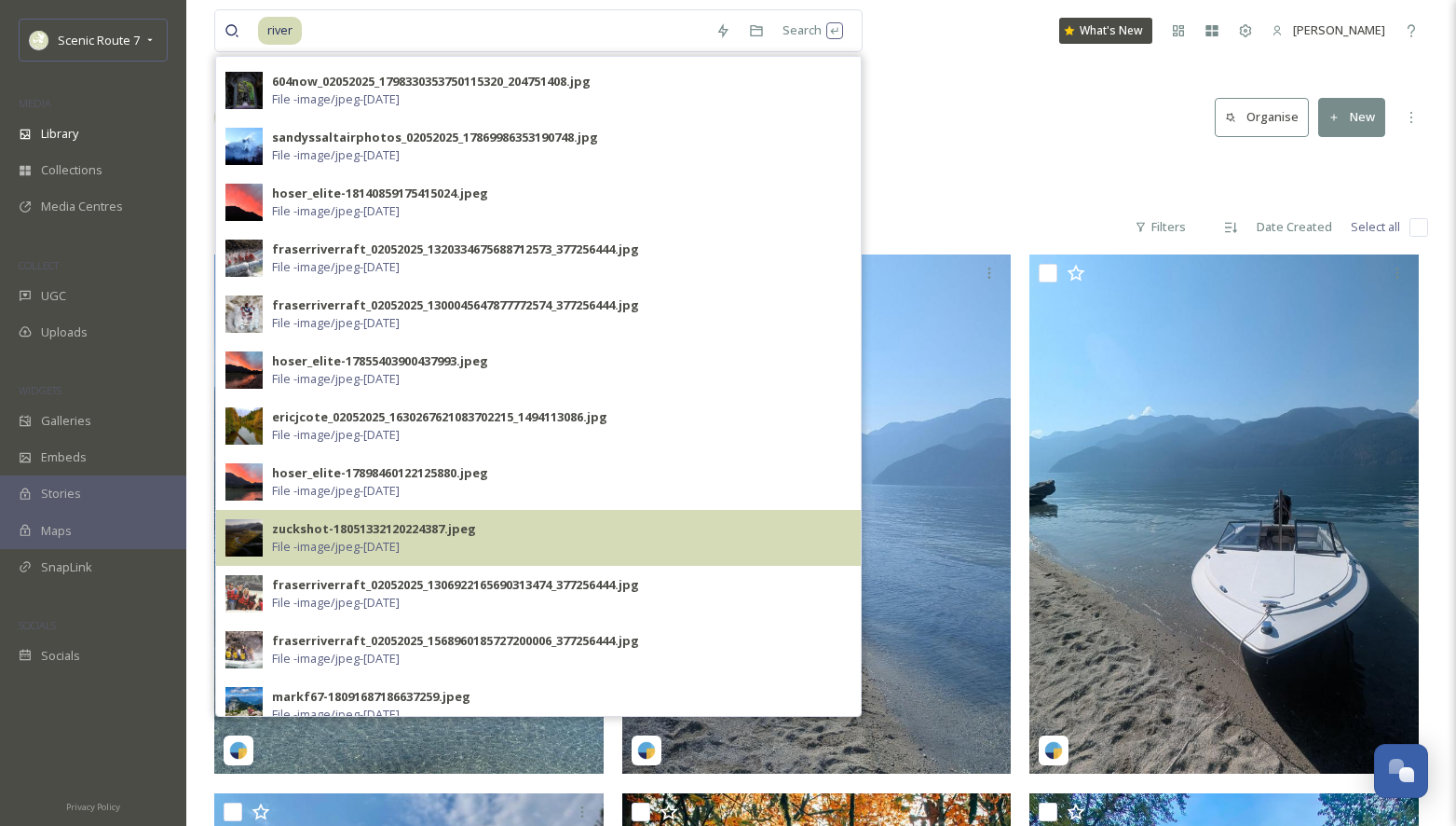
click at [383, 528] on div "zuckshot-18051332120224387.jpeg" at bounding box center [373, 529] width 204 height 18
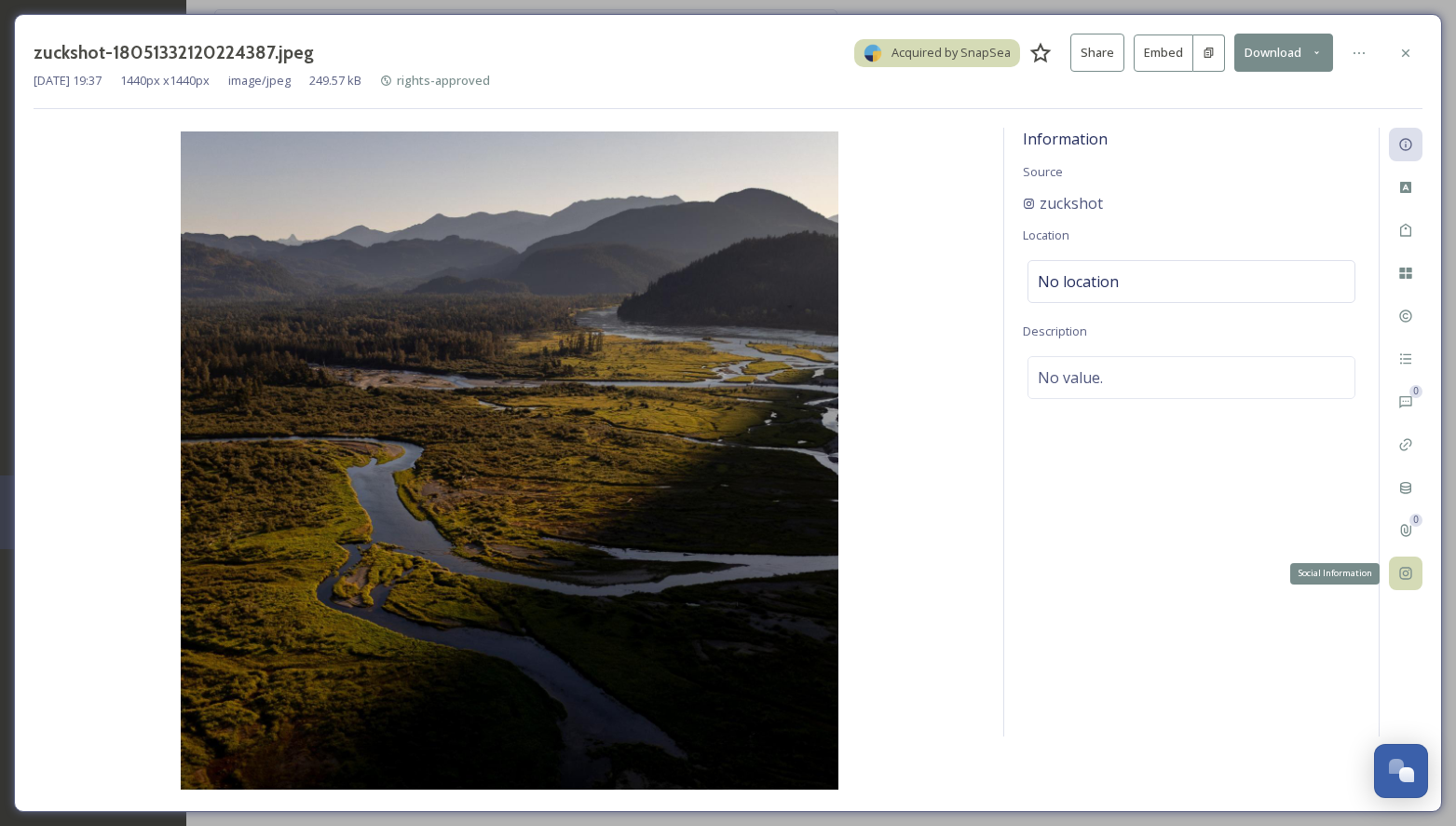
click at [1408, 580] on icon at bounding box center [1406, 573] width 15 height 15
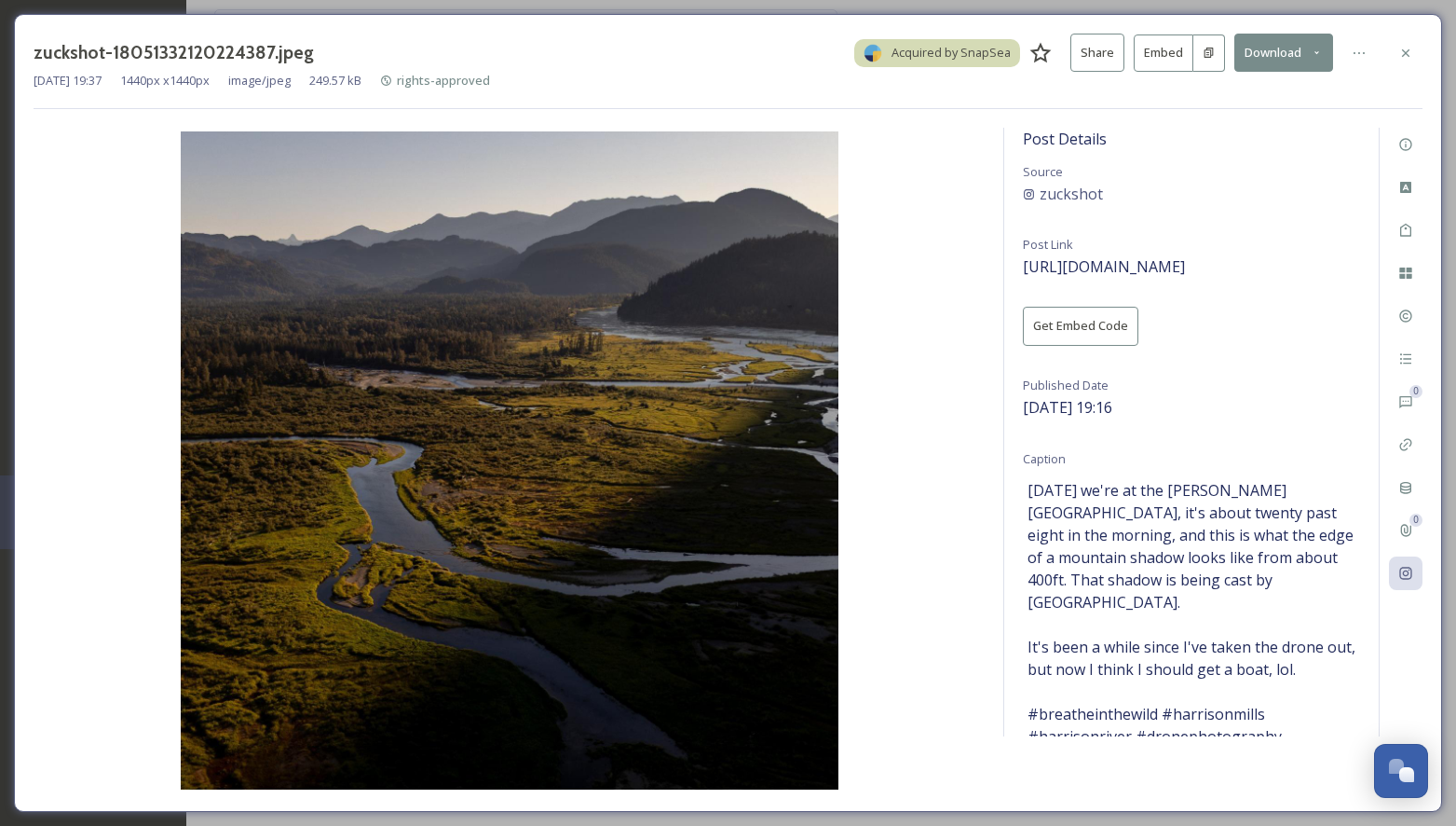
click at [1287, 53] on button "Download" at bounding box center [1283, 53] width 99 height 39
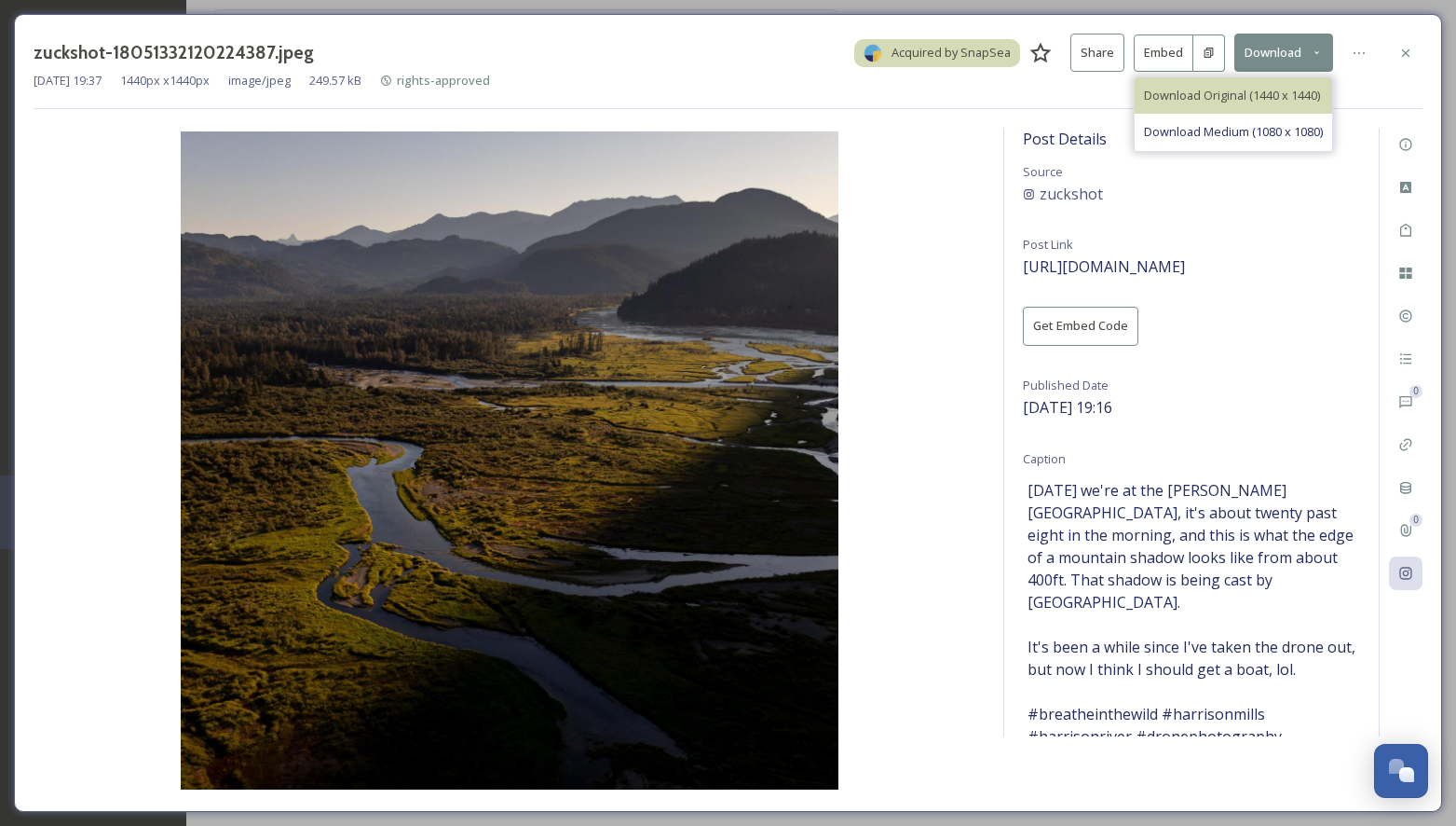
click at [1263, 87] on span "Download Original (1440 x 1440)" at bounding box center [1231, 95] width 176 height 18
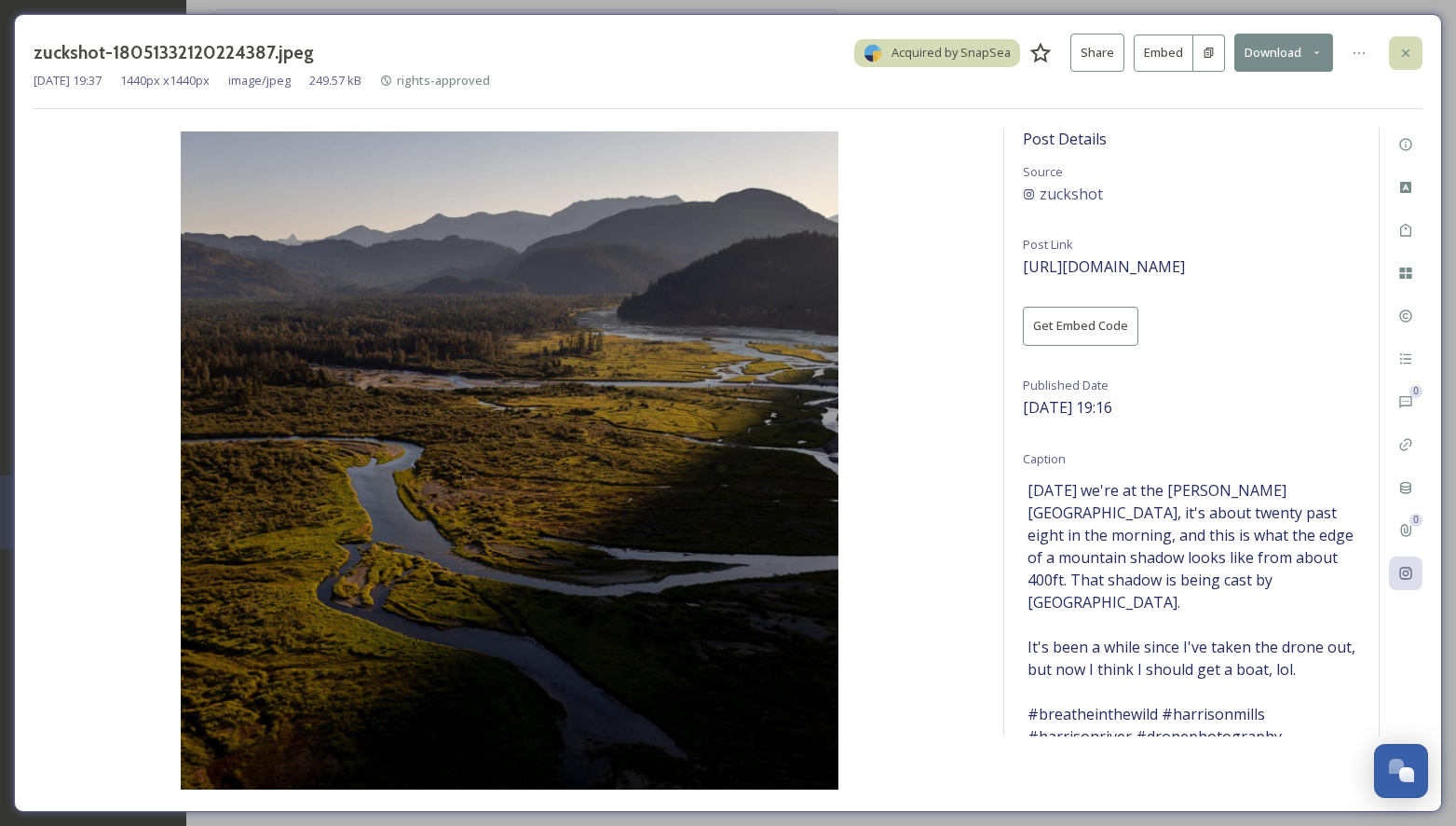
click at [1403, 47] on icon at bounding box center [1406, 54] width 15 height 15
